Goal: Task Accomplishment & Management: Manage account settings

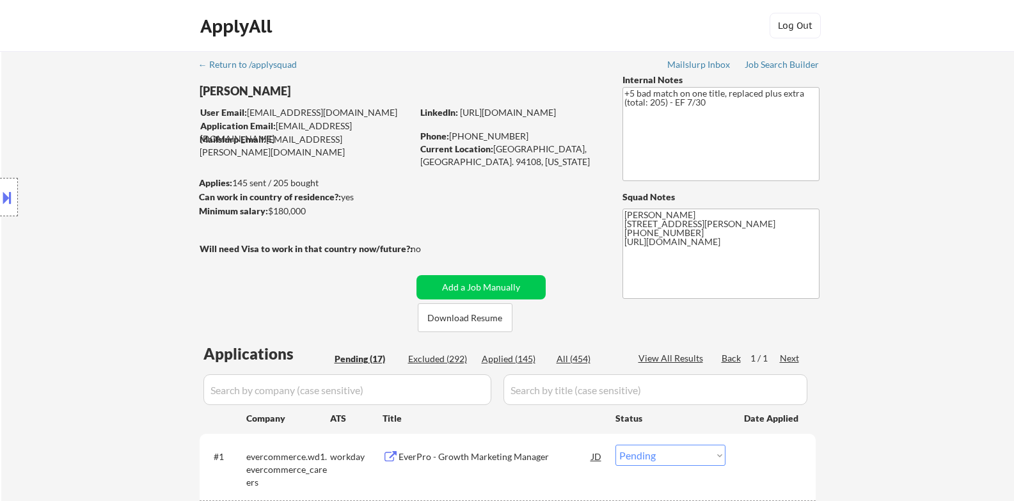
select select ""pending""
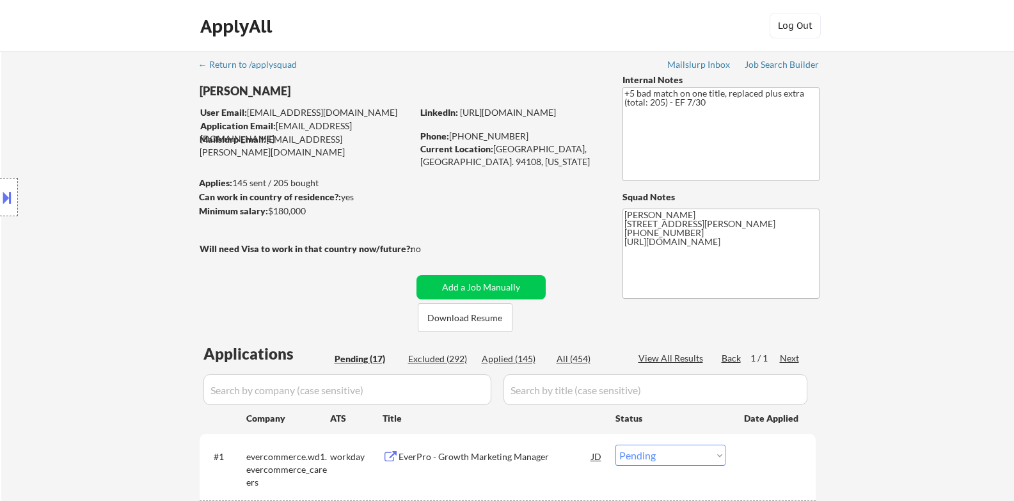
select select ""pending""
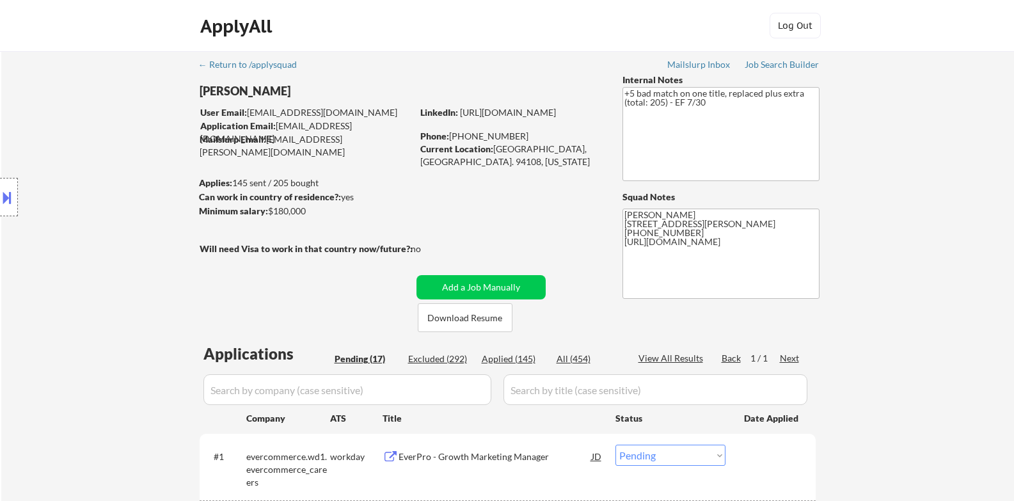
select select ""pending""
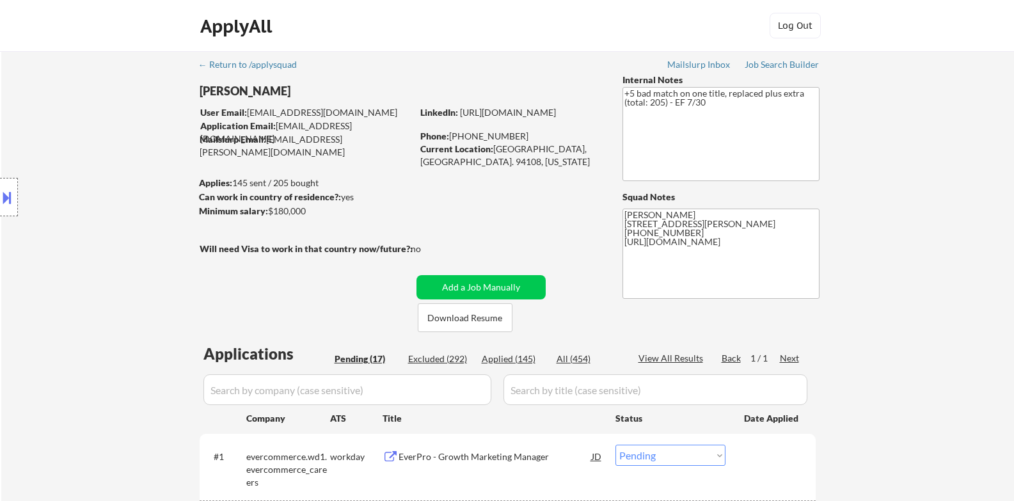
select select ""pending""
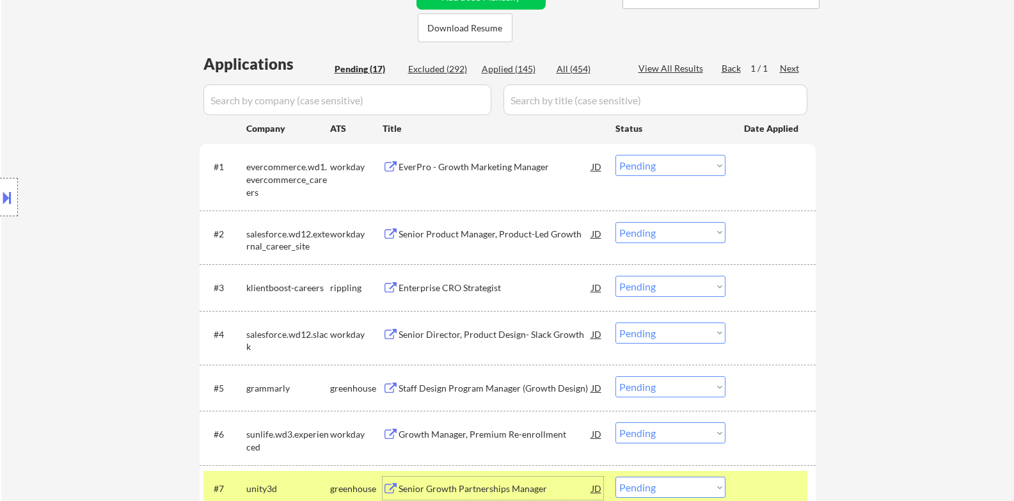
scroll to position [640, 0]
